Goal: Navigation & Orientation: Find specific page/section

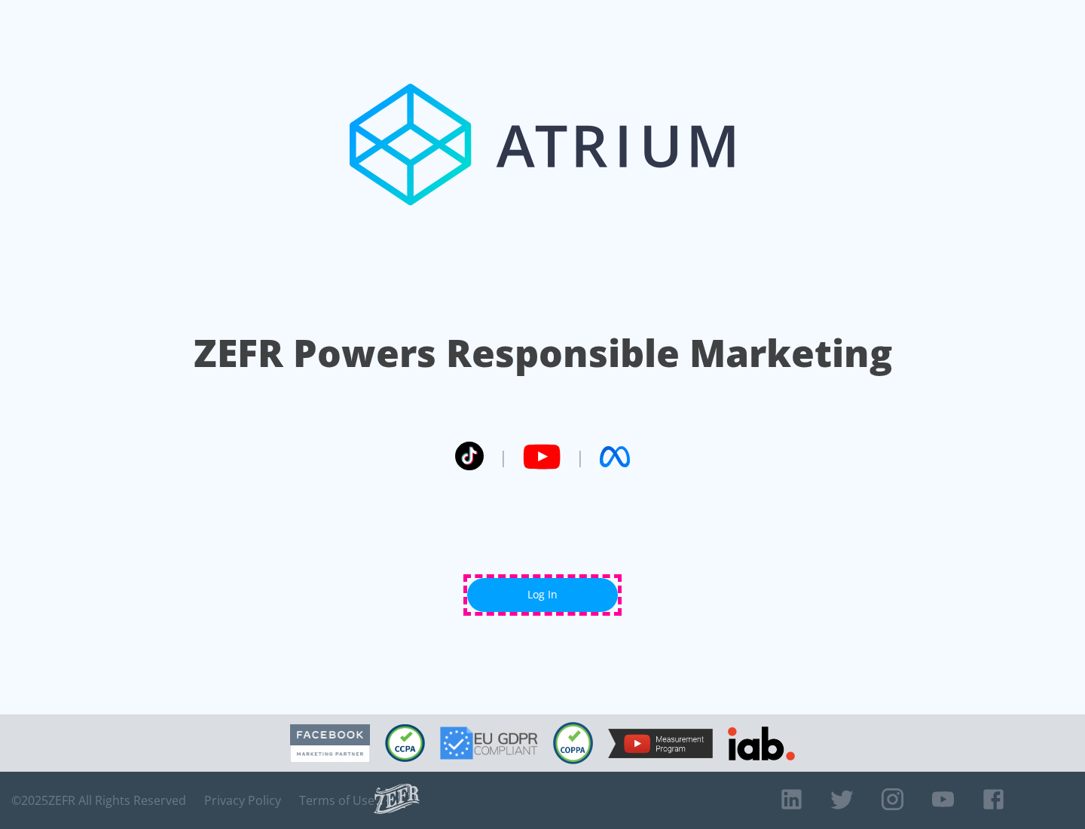
click at [543, 595] on link "Log In" at bounding box center [542, 595] width 151 height 34
